Goal: Information Seeking & Learning: Learn about a topic

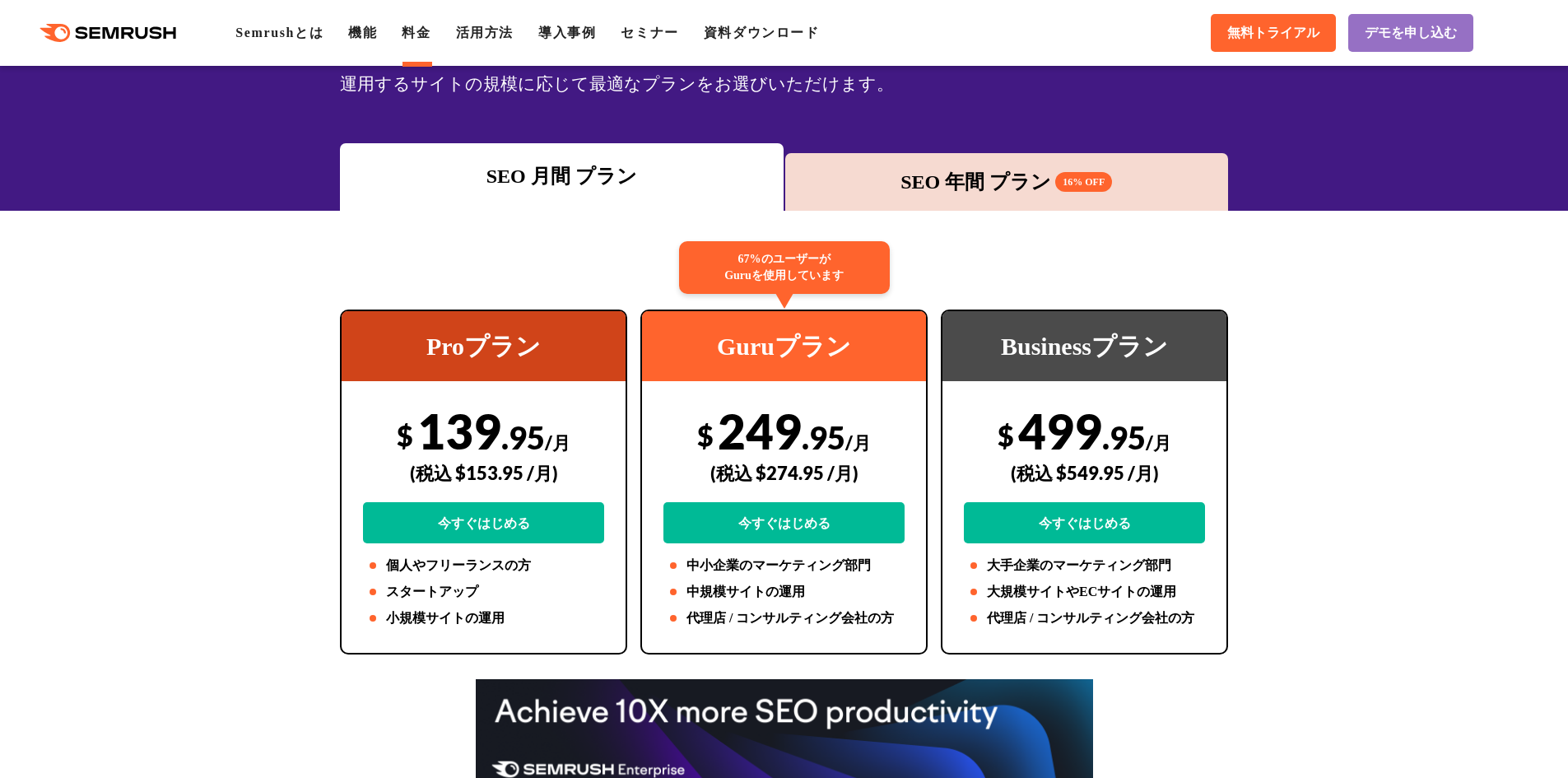
scroll to position [164, 0]
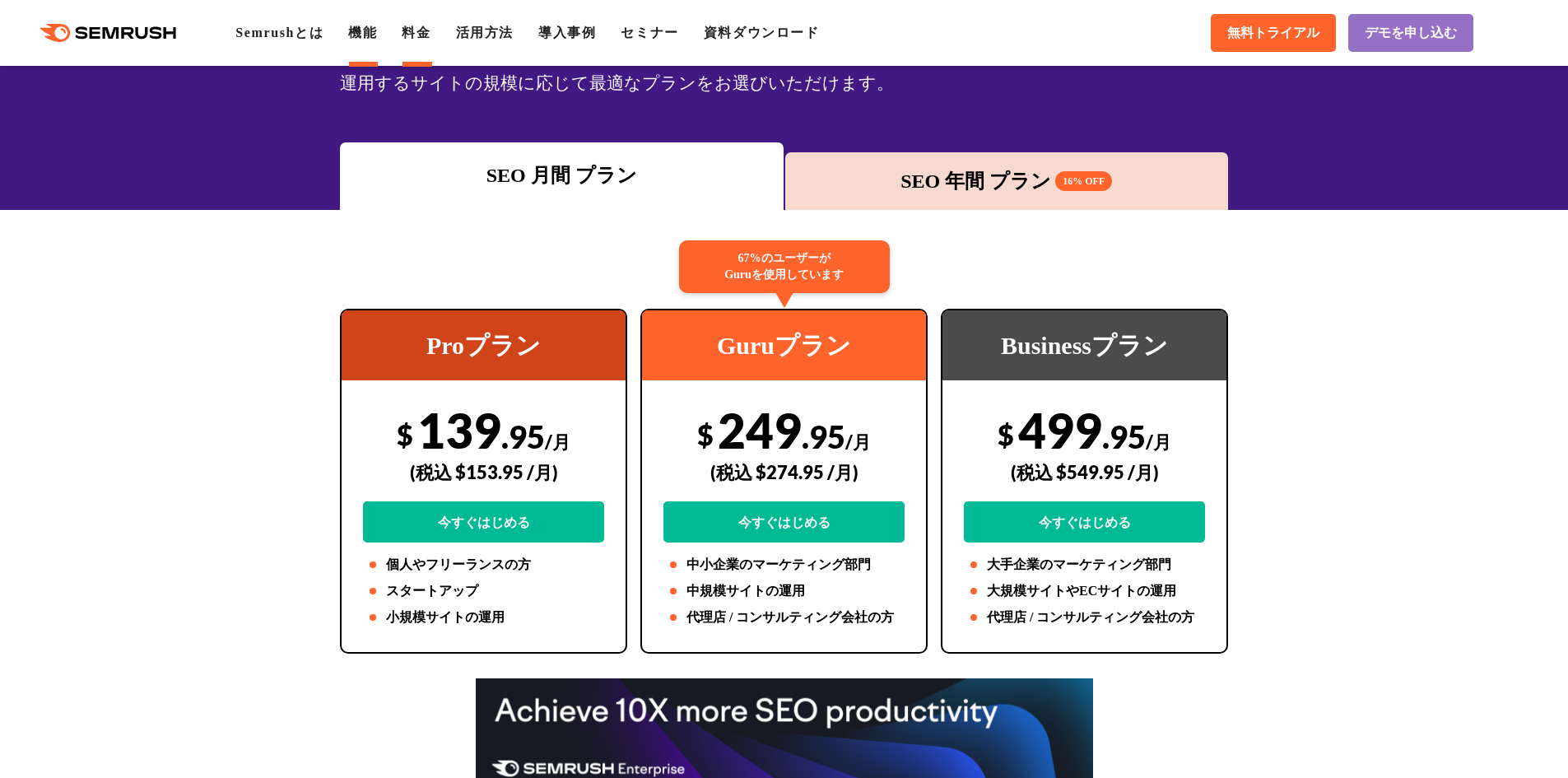
click at [367, 29] on link "機能" at bounding box center [362, 32] width 29 height 14
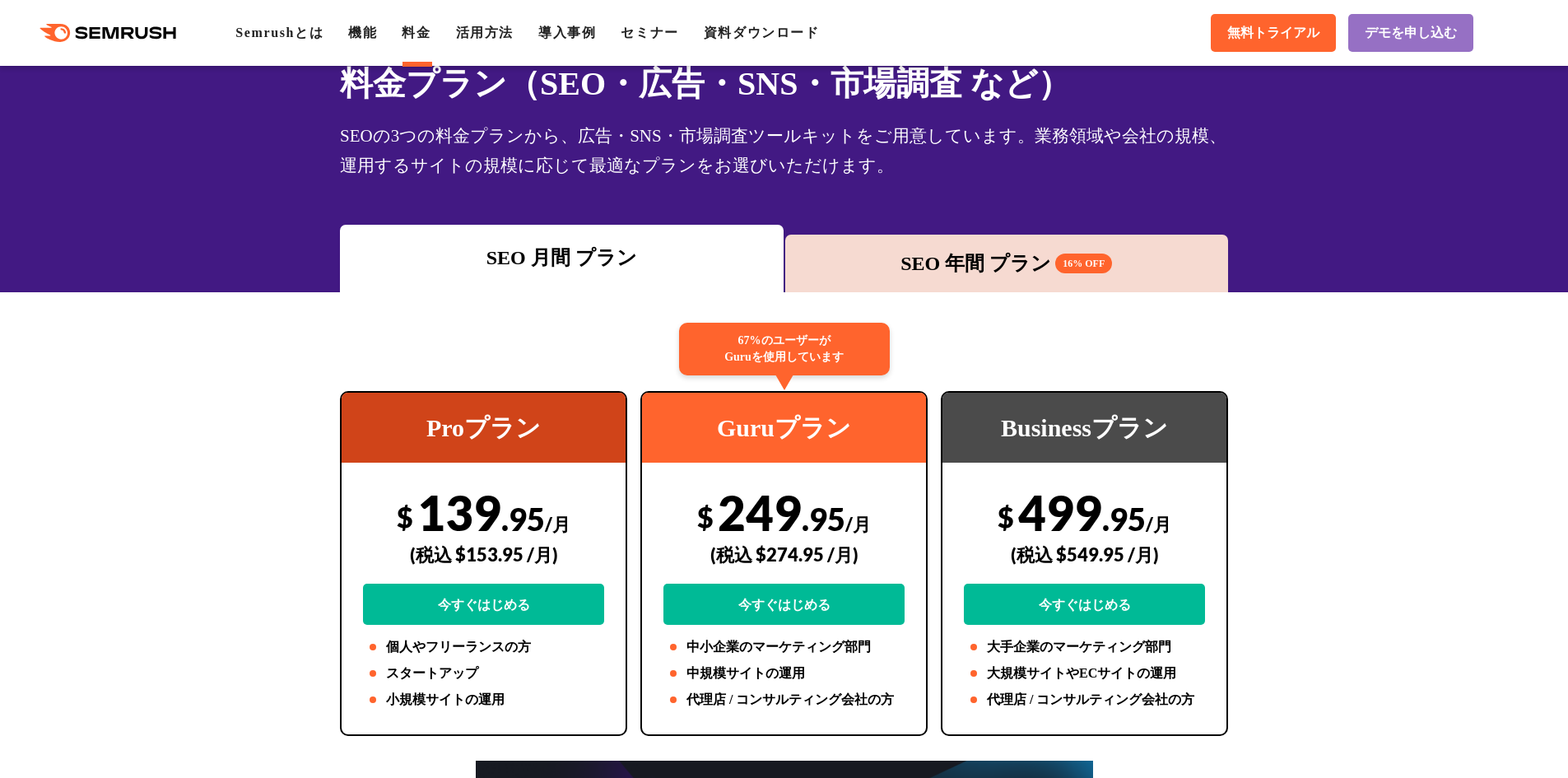
scroll to position [164, 0]
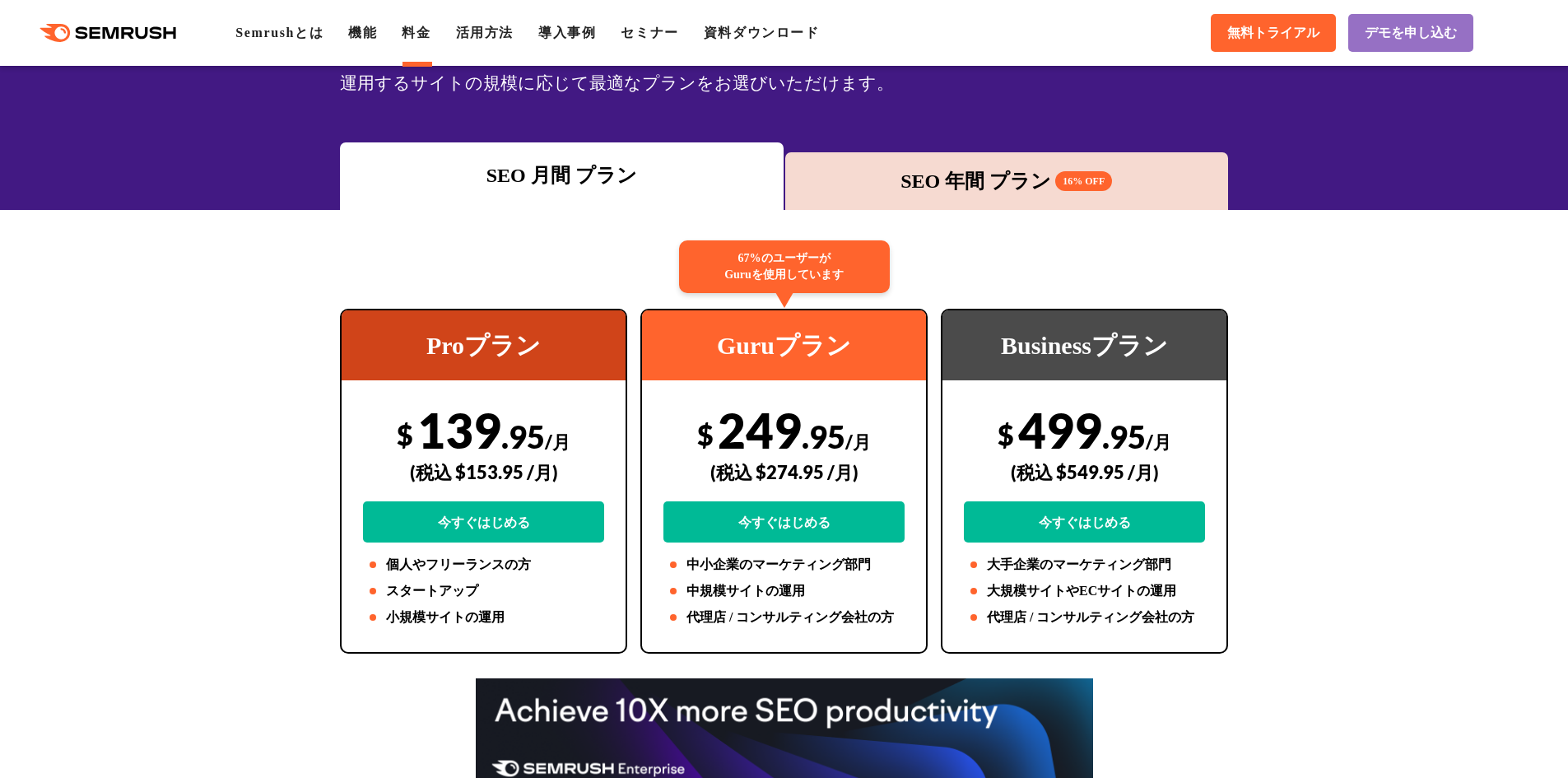
click at [979, 184] on div "SEO 年間 プラン 16% OFF" at bounding box center [1007, 180] width 427 height 30
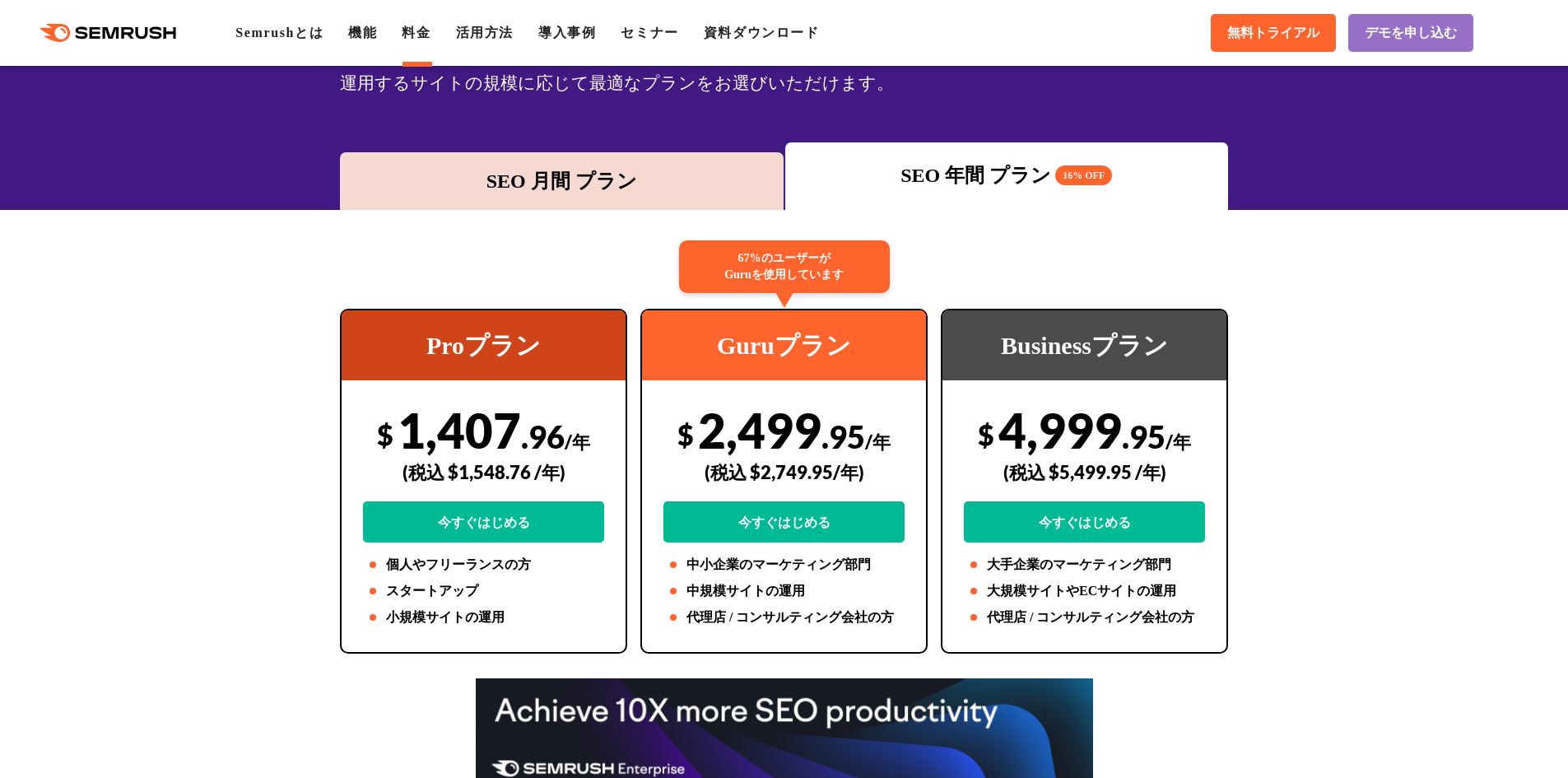
click at [371, 43] on div ".cls {fill: #FF642D;} .cls {fill: #FF642D;} Semrushとは 機能 料金 活用方法 導入事例 セミナー 資料ダウ…" at bounding box center [784, 33] width 1568 height 50
click at [371, 40] on link "機能" at bounding box center [362, 32] width 29 height 14
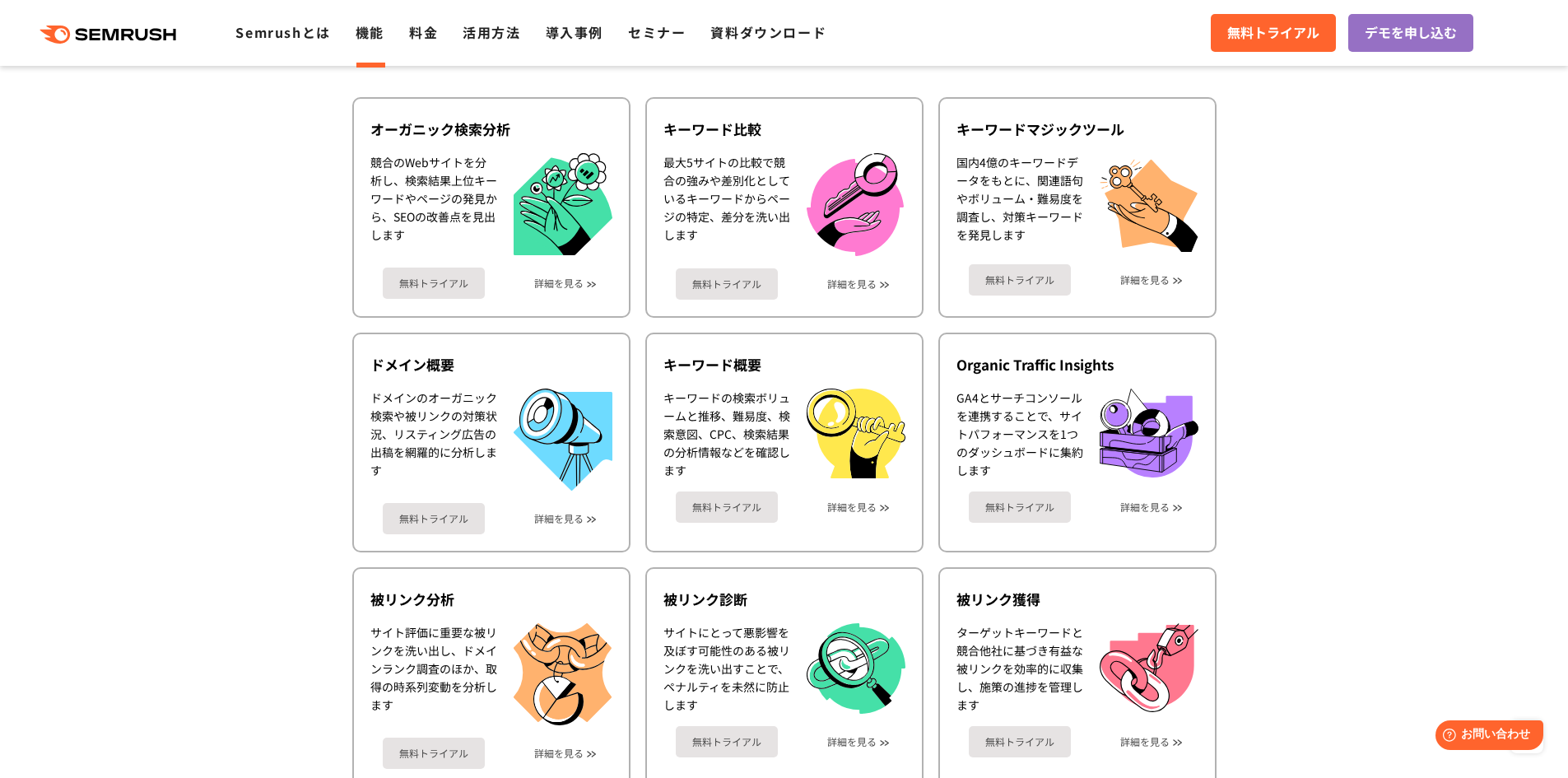
scroll to position [411, 0]
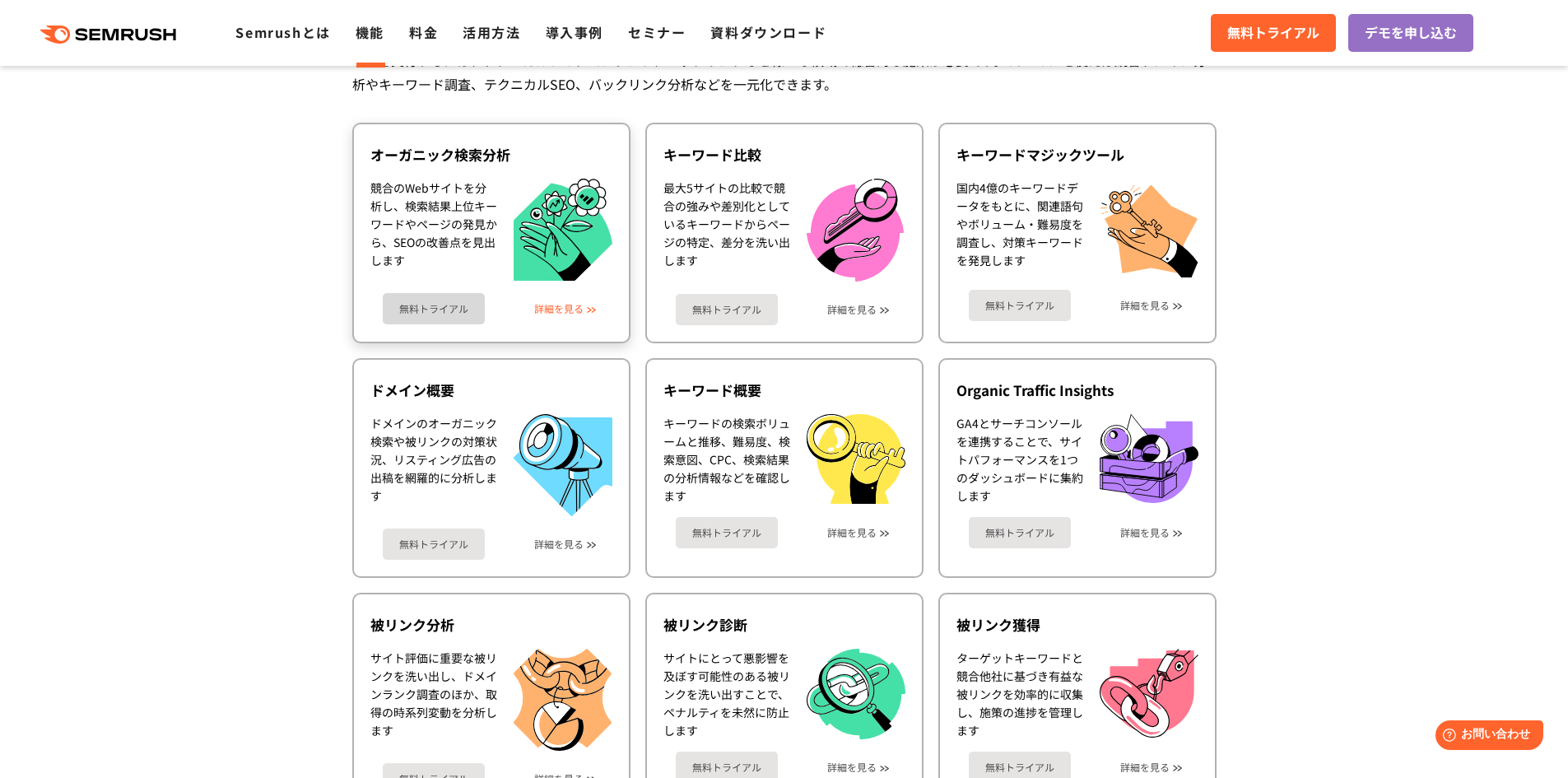
click at [554, 304] on link "詳細を見る" at bounding box center [559, 309] width 50 height 12
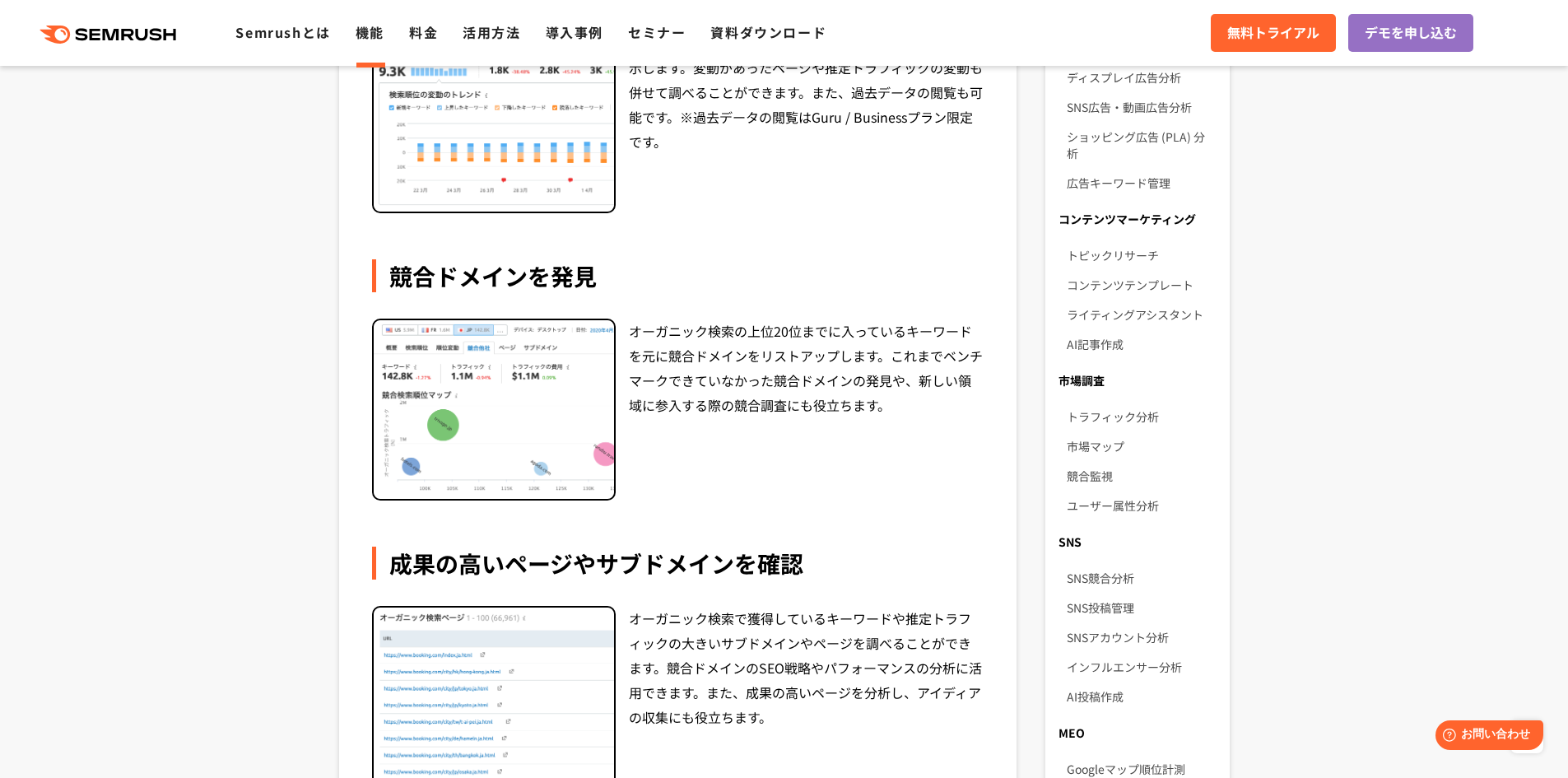
scroll to position [576, 0]
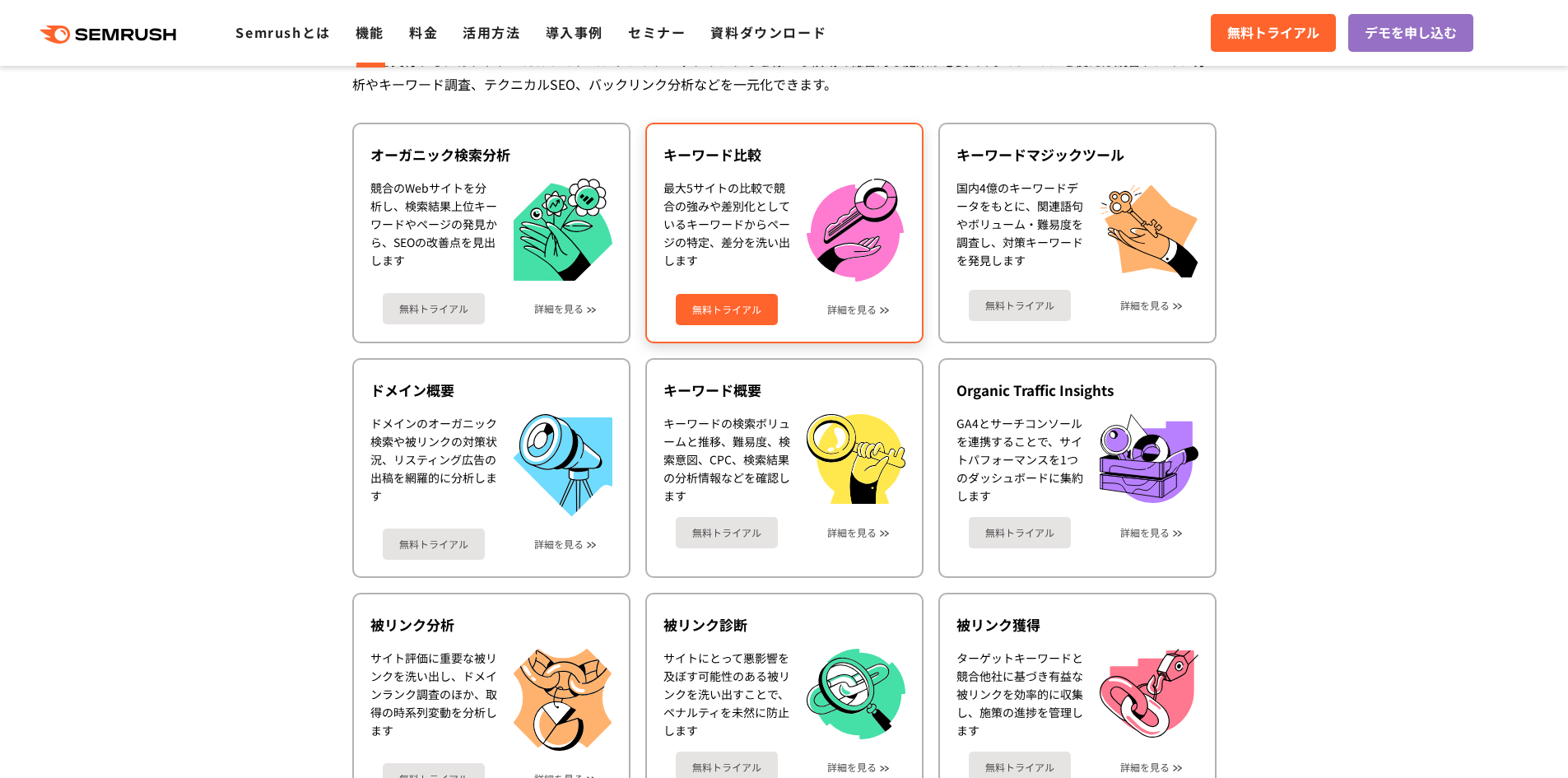
click at [873, 322] on div "無料トライアル 詳細を見る" at bounding box center [784, 303] width 242 height 44
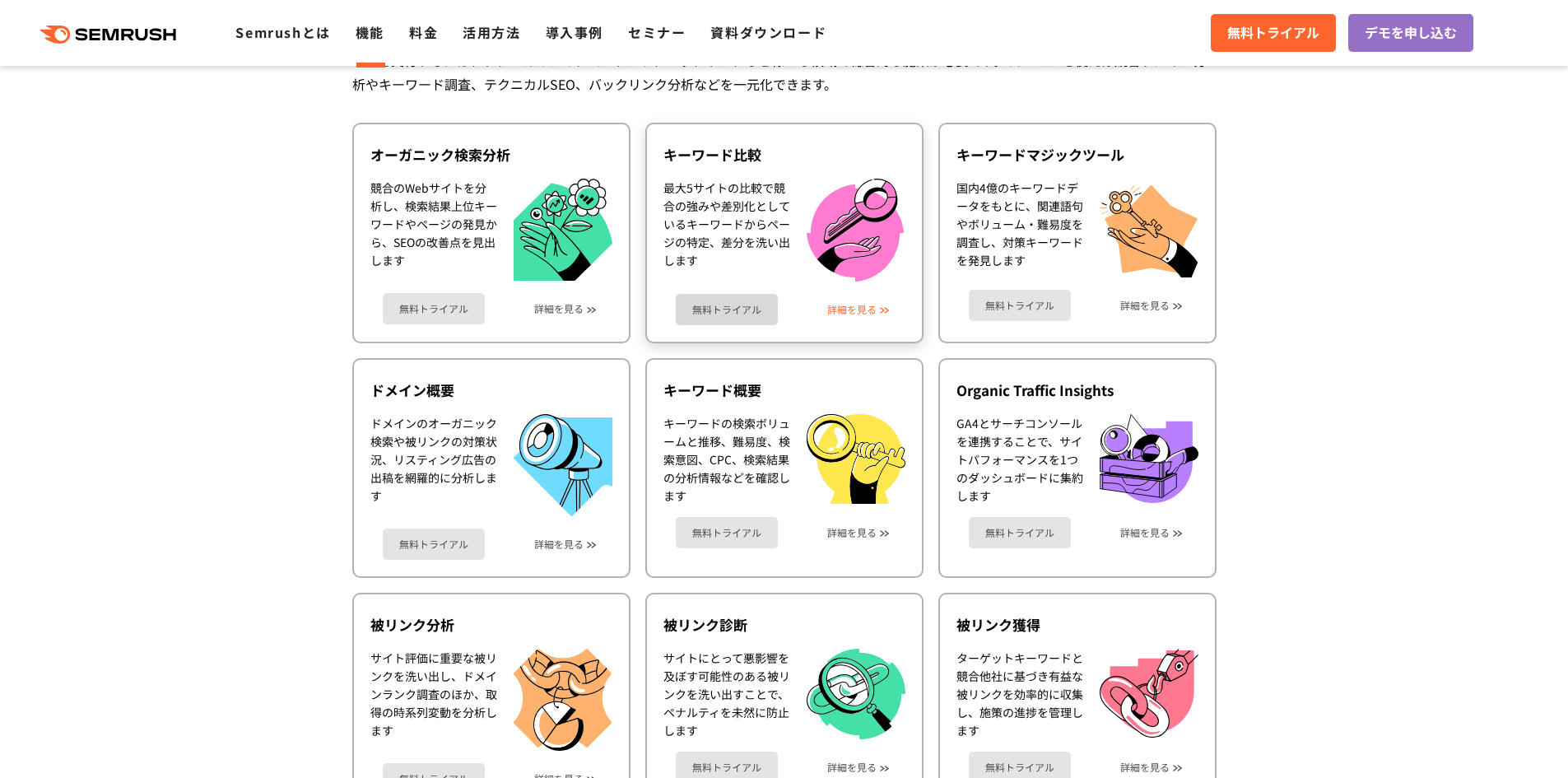
click at [862, 309] on link "詳細を見る" at bounding box center [851, 309] width 50 height 12
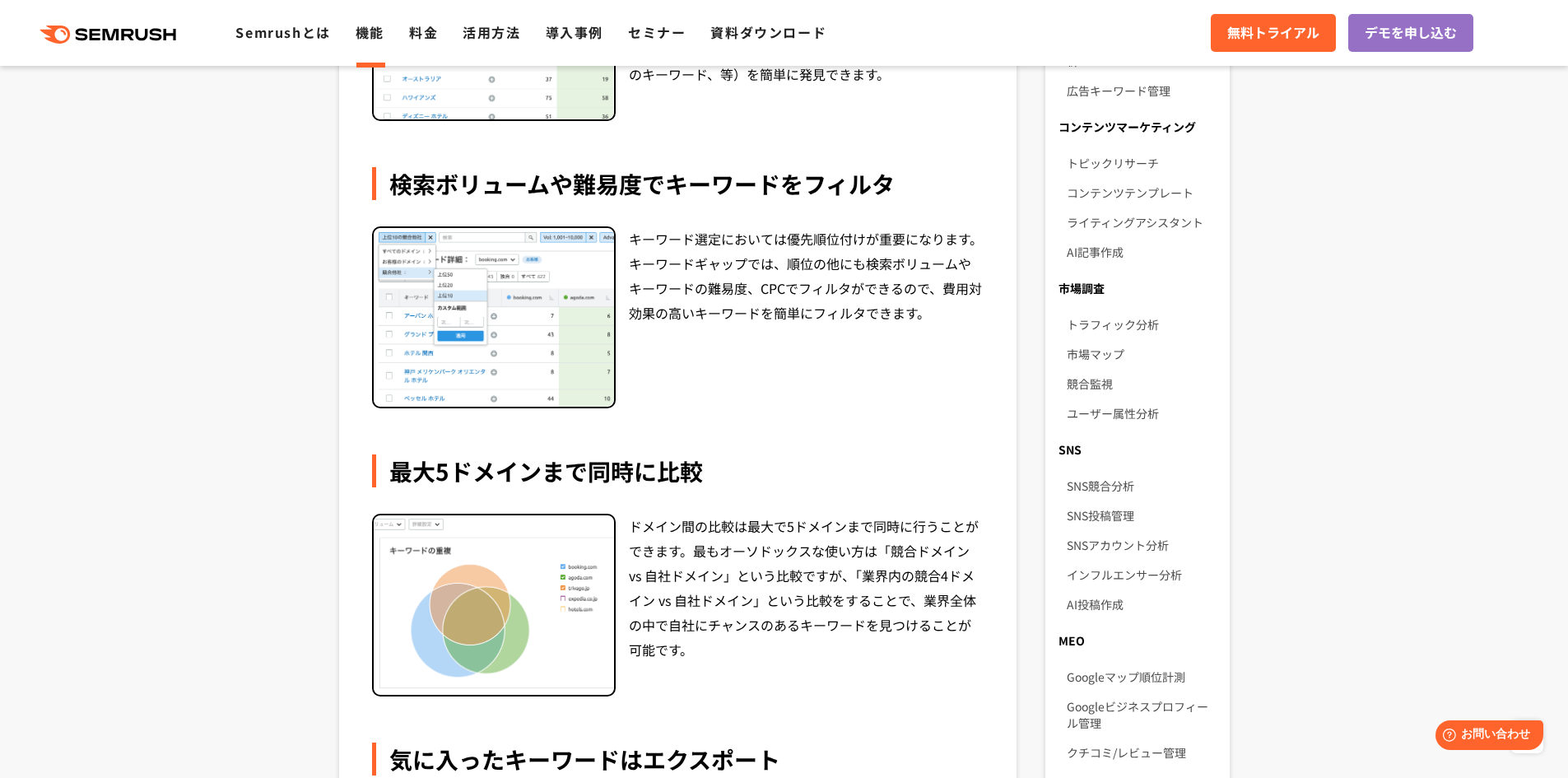
scroll to position [823, 0]
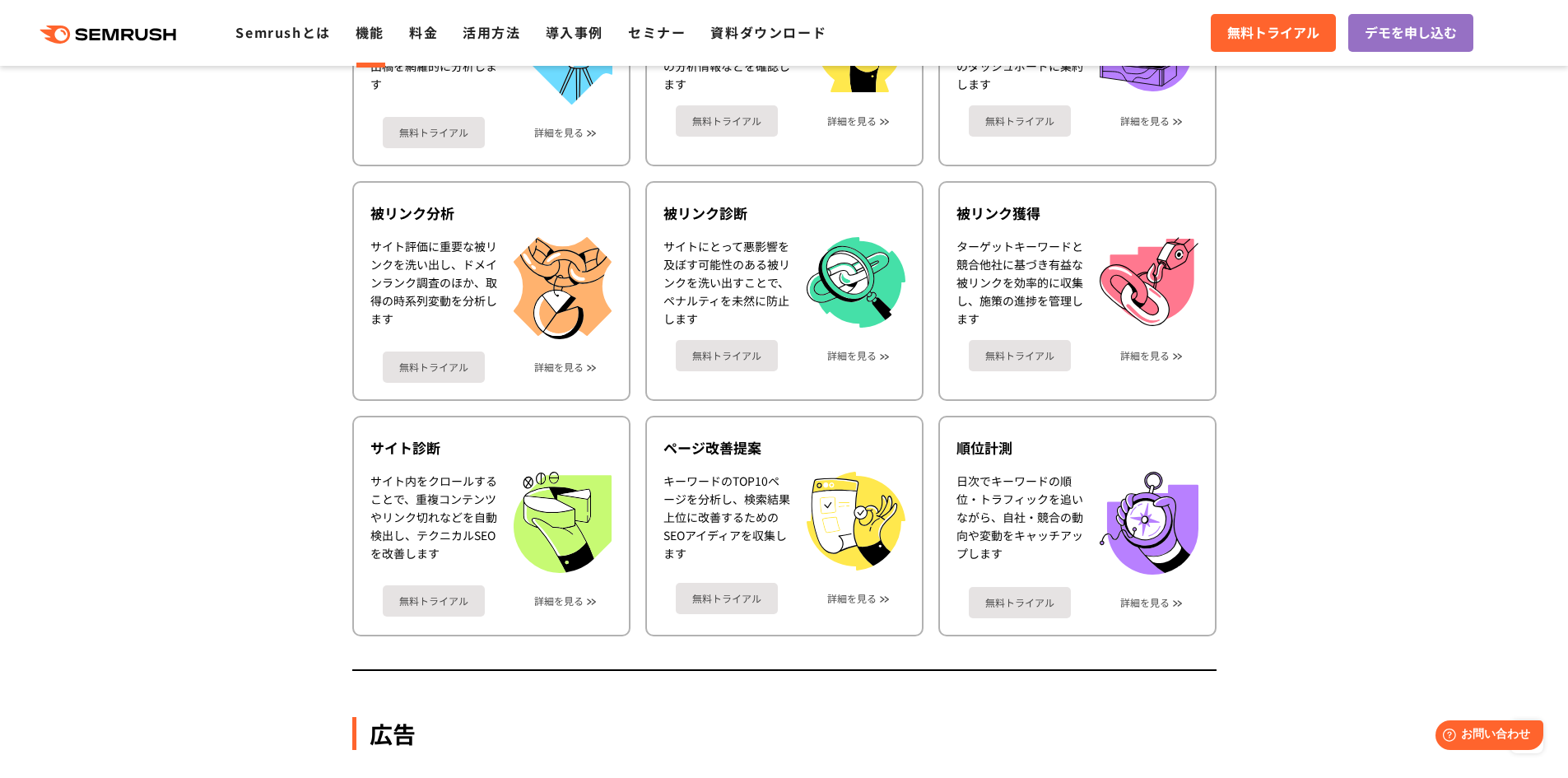
scroll to position [905, 0]
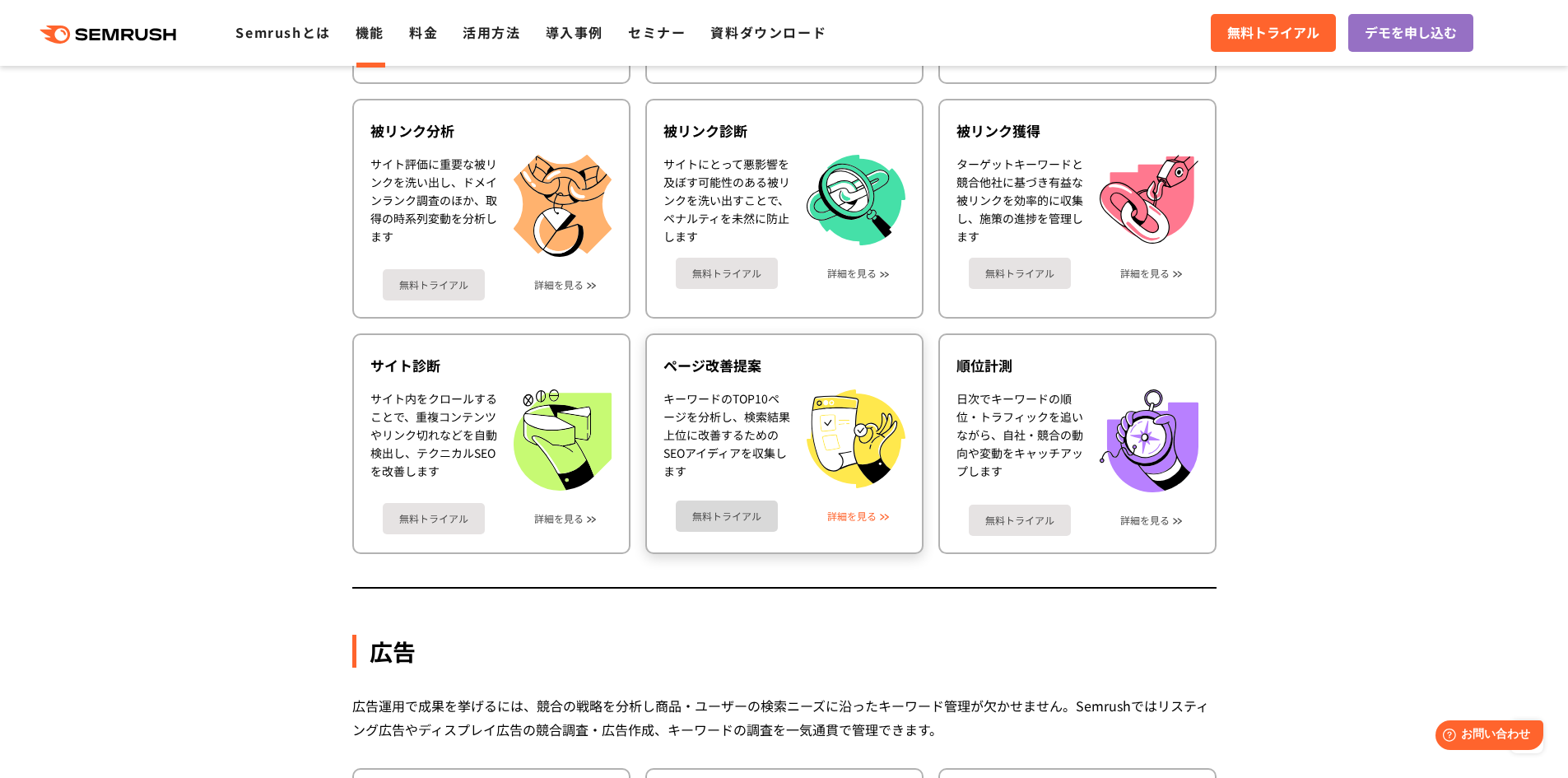
click at [853, 519] on link "詳細を見る" at bounding box center [851, 516] width 50 height 12
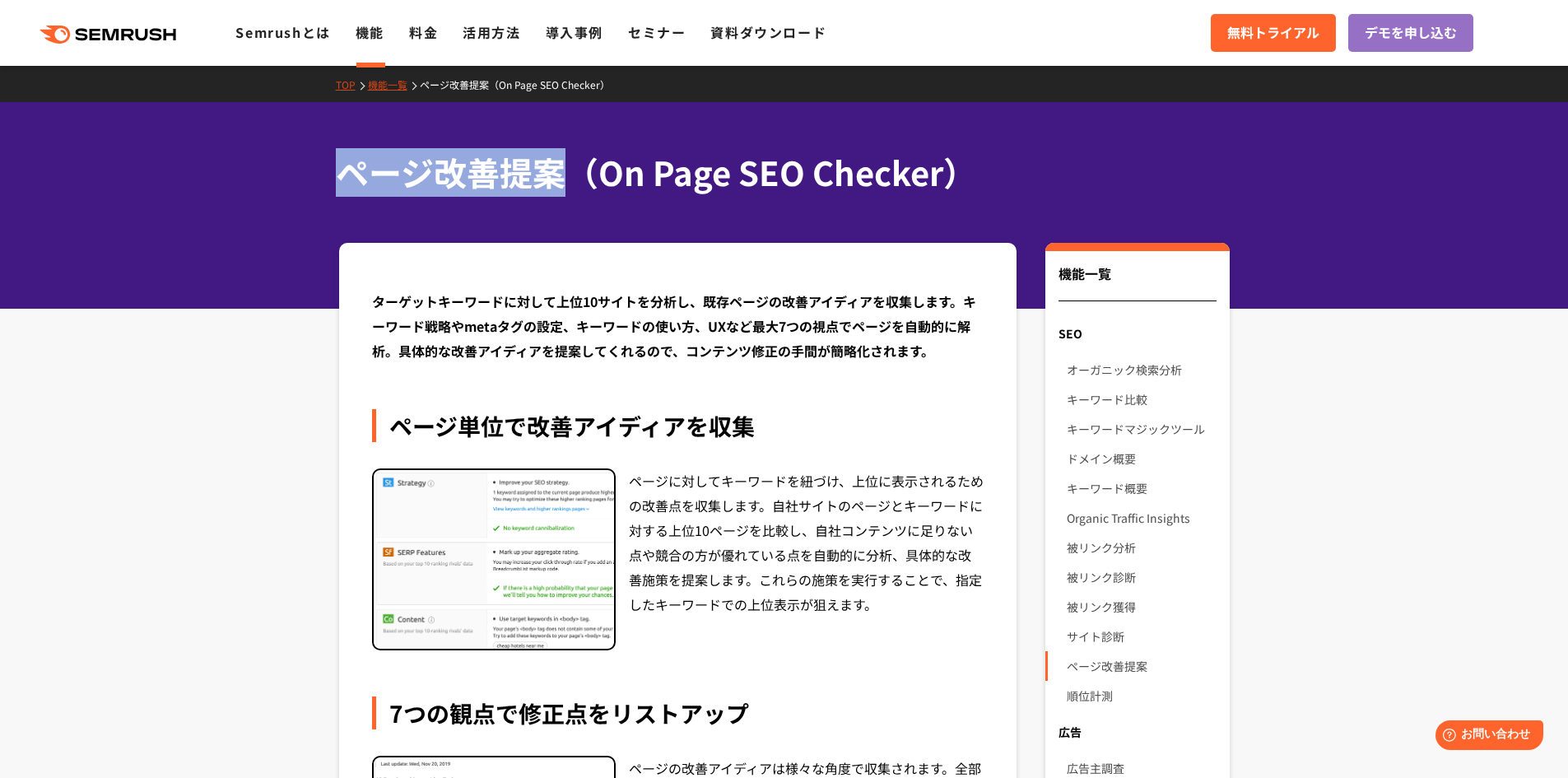
drag, startPoint x: 336, startPoint y: 180, endPoint x: 562, endPoint y: 178, distance: 226.0
click at [562, 178] on h1 "ページ改善提案（On Page SEO Checker）" at bounding box center [776, 173] width 881 height 49
copy h1 "ページ改善提案"
